Goal: Use online tool/utility: Utilize a website feature to perform a specific function

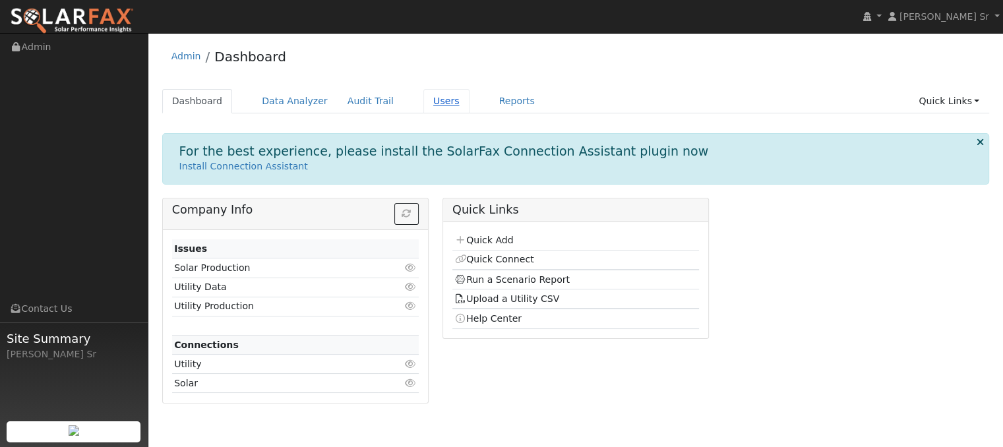
click at [423, 102] on link "Users" at bounding box center [446, 101] width 46 height 24
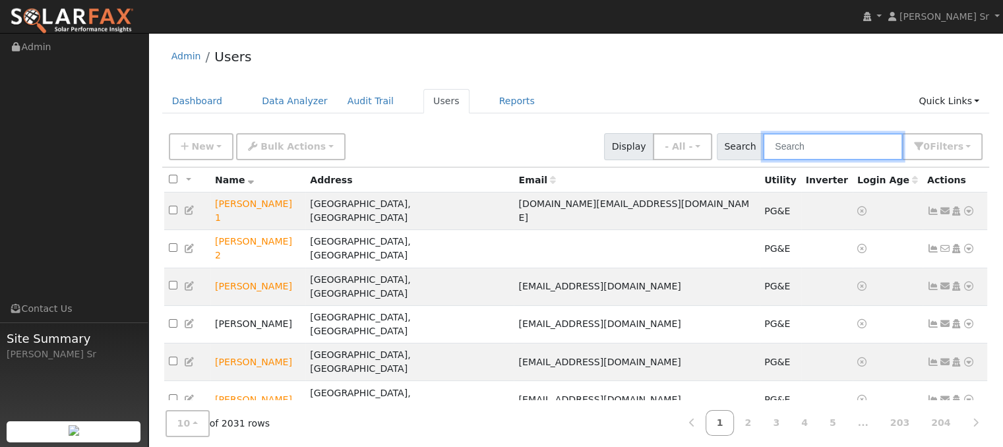
click at [815, 154] on input "text" at bounding box center [833, 146] width 140 height 27
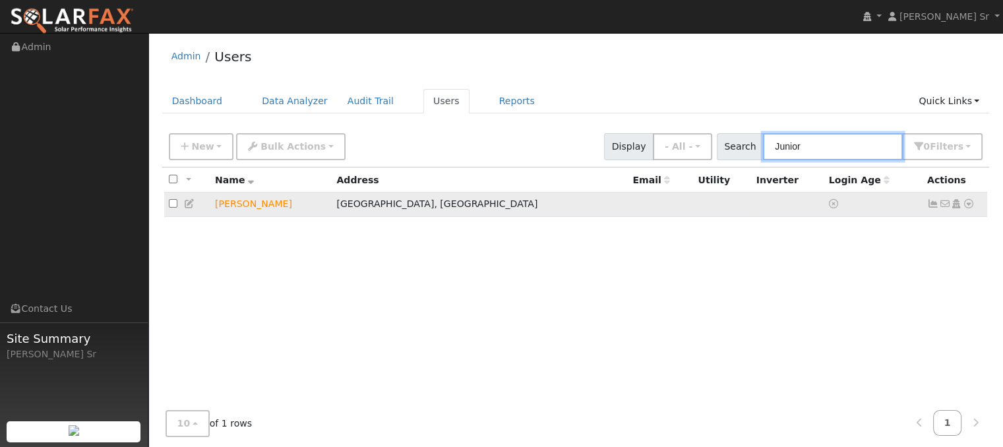
type input "Junior"
click at [968, 206] on icon at bounding box center [969, 203] width 12 height 9
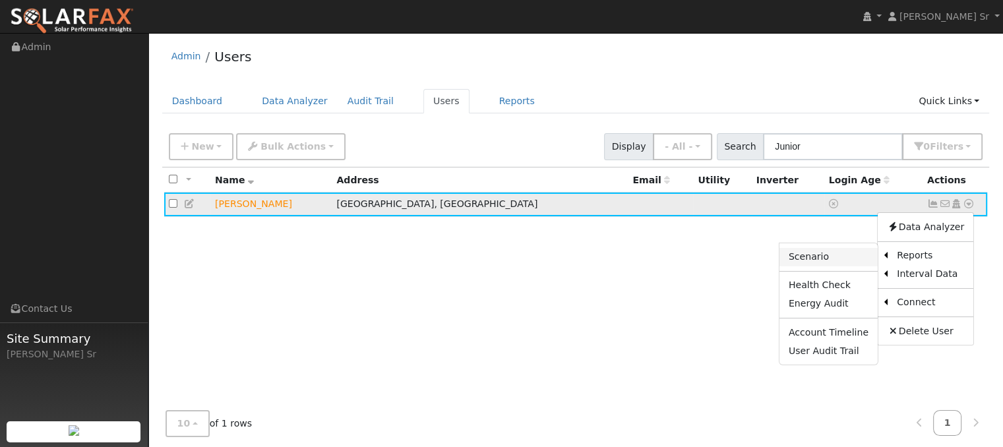
click at [820, 256] on link "Scenario" at bounding box center [828, 257] width 98 height 18
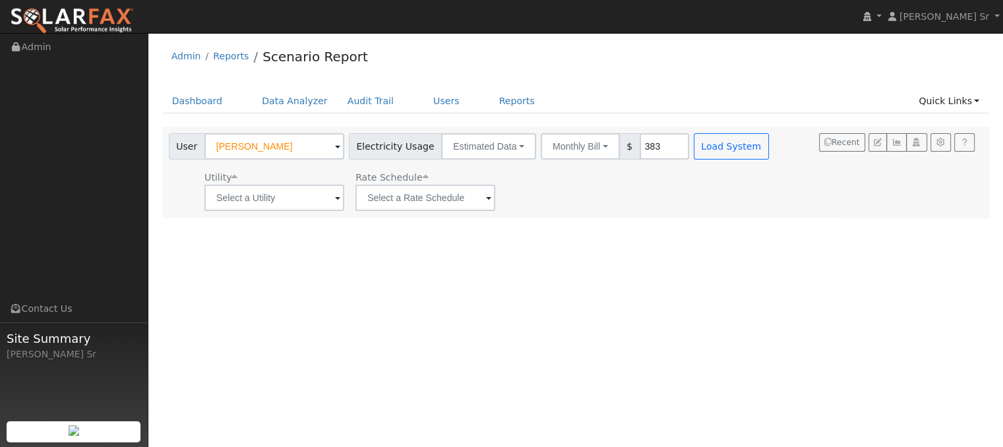
click at [335, 200] on span at bounding box center [337, 198] width 5 height 15
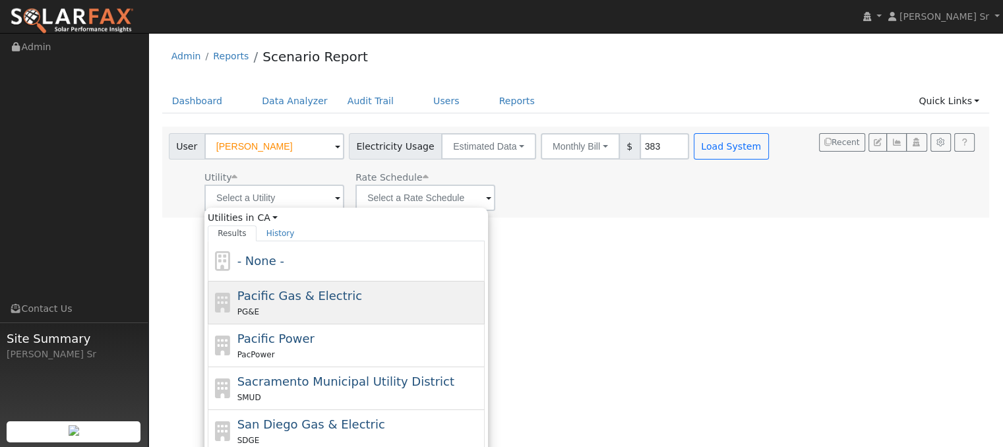
click at [309, 305] on div "PG&E" at bounding box center [359, 312] width 245 height 14
type input "Pacific Gas & Electric"
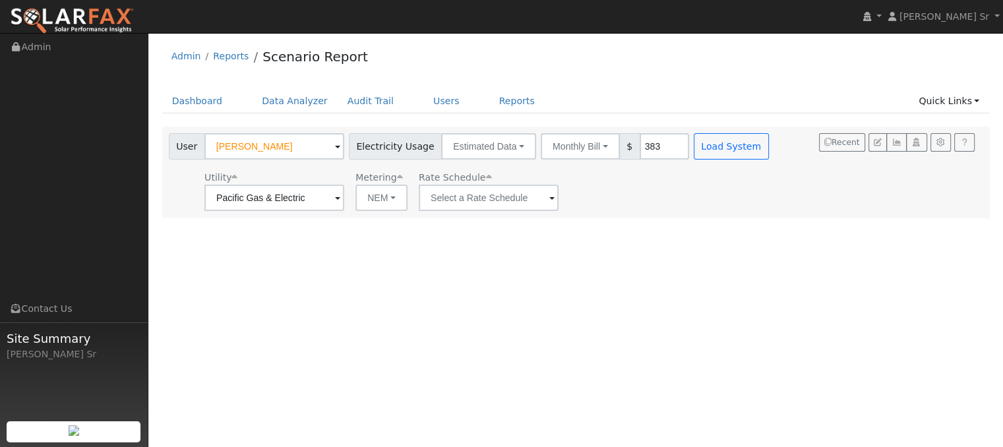
click at [549, 198] on span at bounding box center [551, 198] width 5 height 15
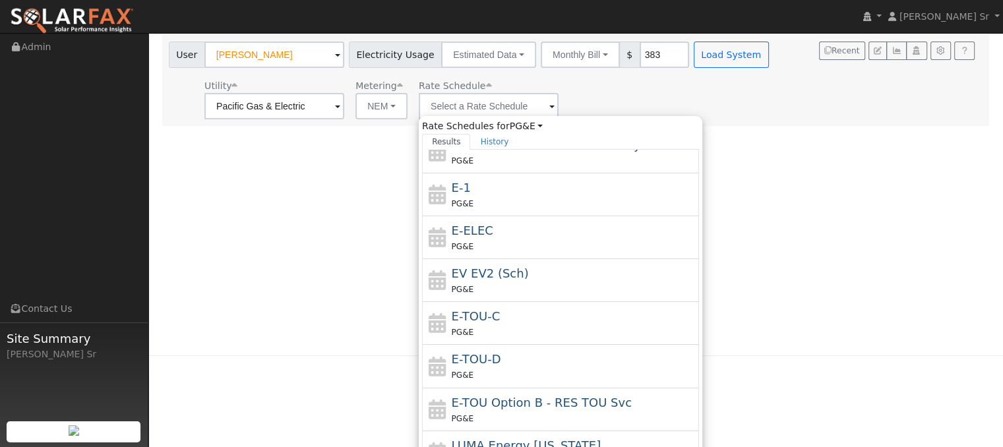
scroll to position [95, 0]
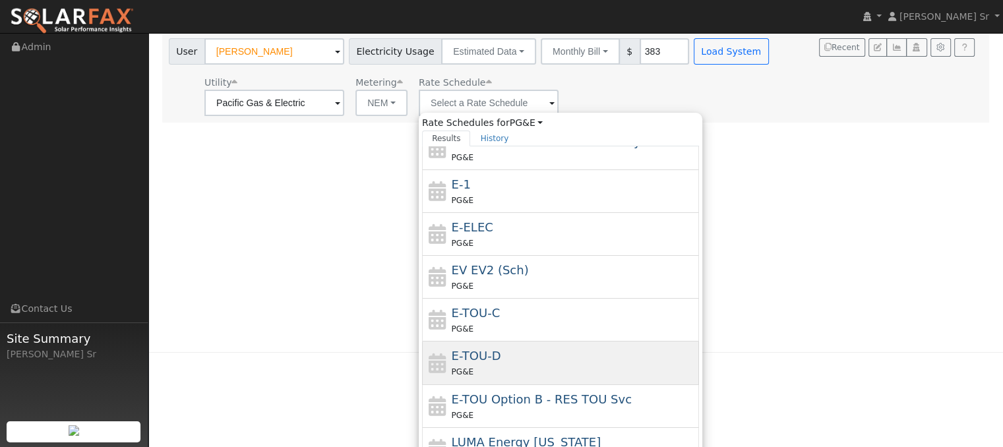
click at [496, 350] on div "E-TOU-D PG&E" at bounding box center [574, 363] width 245 height 32
type input "E-TOU-D"
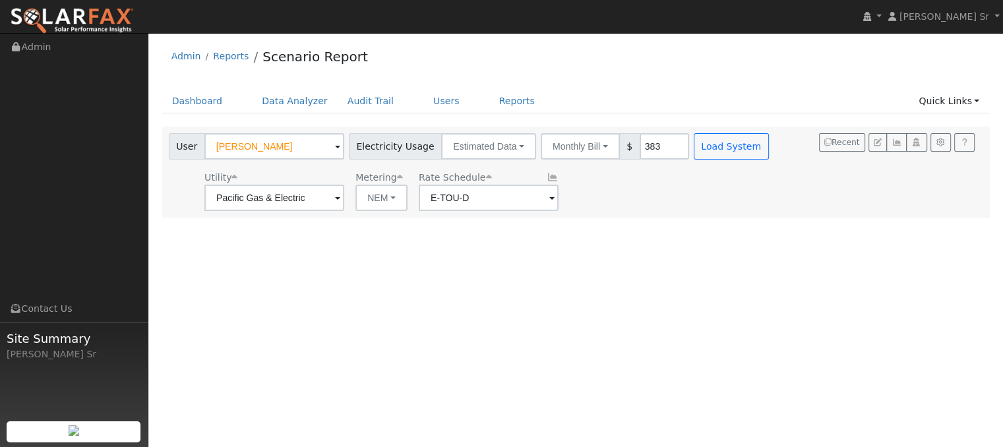
scroll to position [0, 0]
click at [720, 153] on button "Load System" at bounding box center [731, 146] width 75 height 26
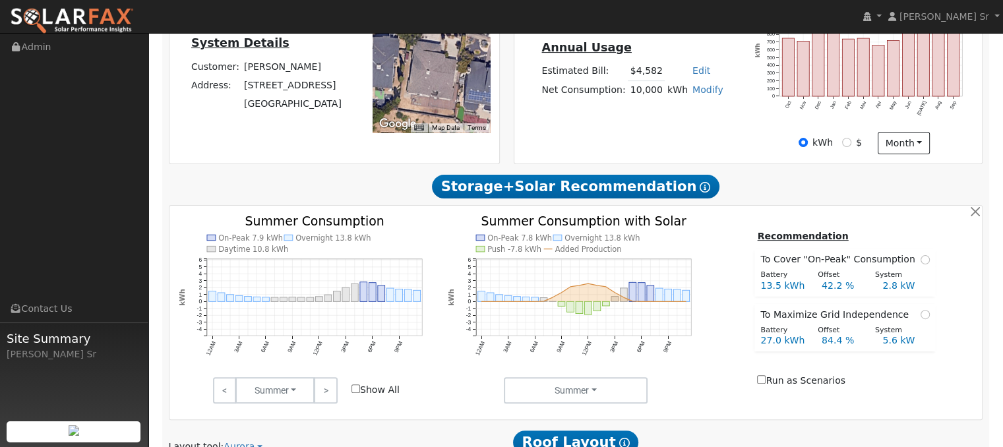
type input "0"
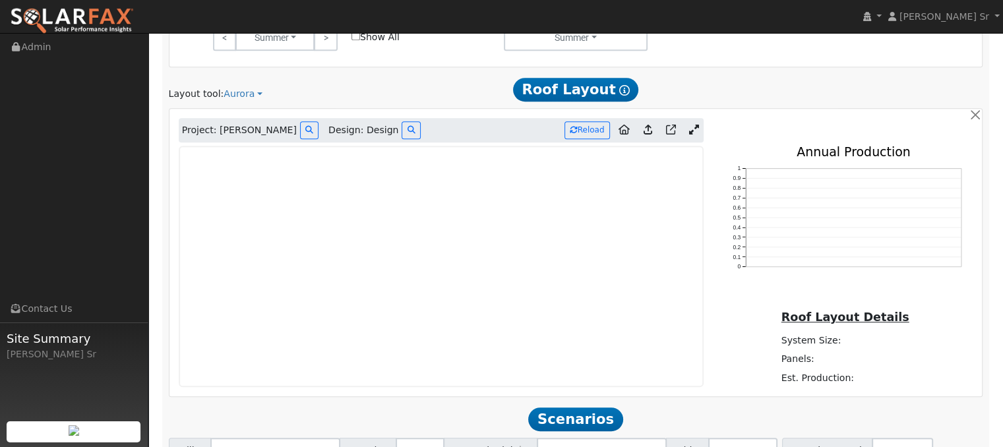
scroll to position [692, 0]
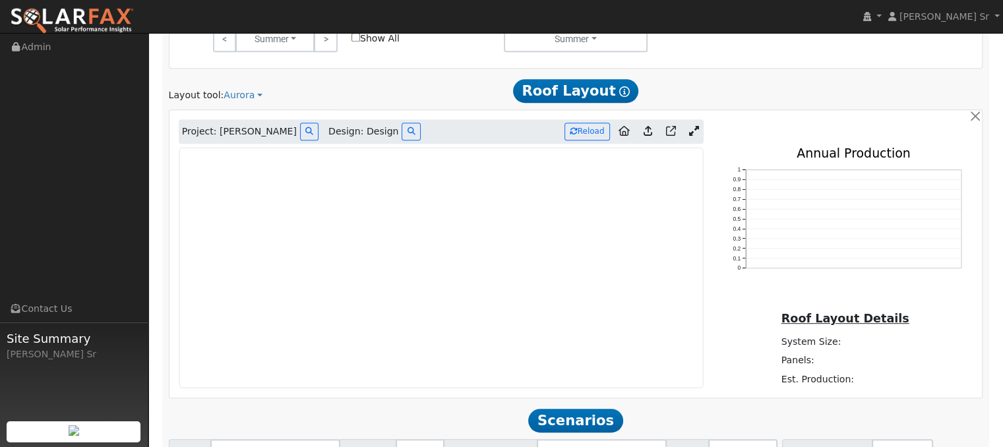
click at [696, 126] on icon at bounding box center [694, 131] width 10 height 10
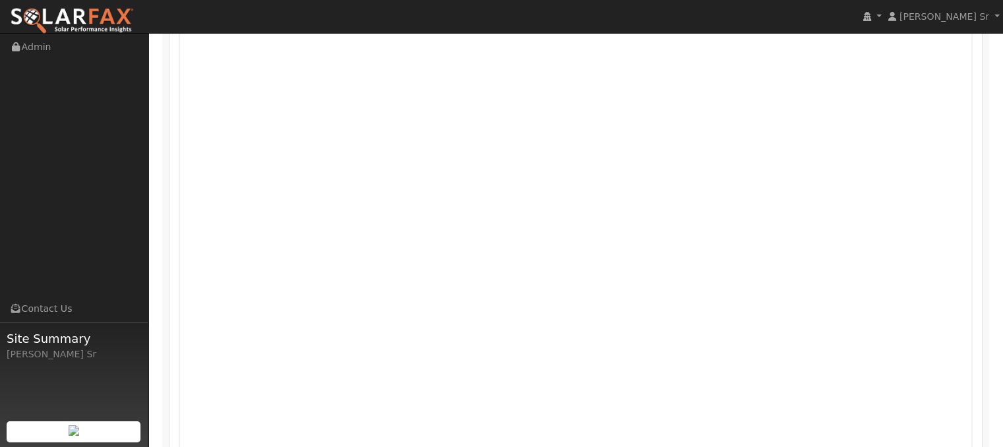
scroll to position [804, 0]
